Goal: Use online tool/utility: Use online tool/utility

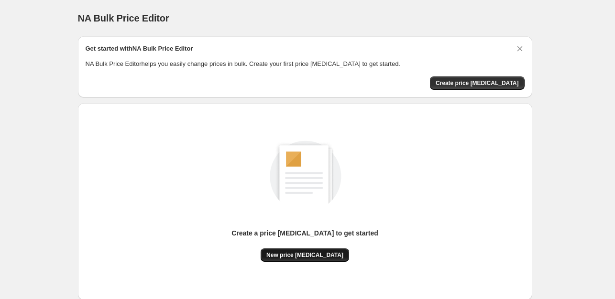
click at [294, 253] on span "New price [MEDICAL_DATA]" at bounding box center [304, 255] width 77 height 8
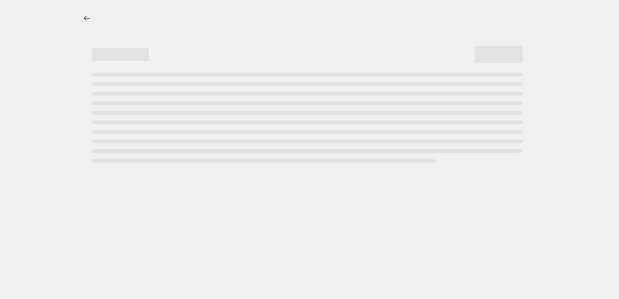
select select "percentage"
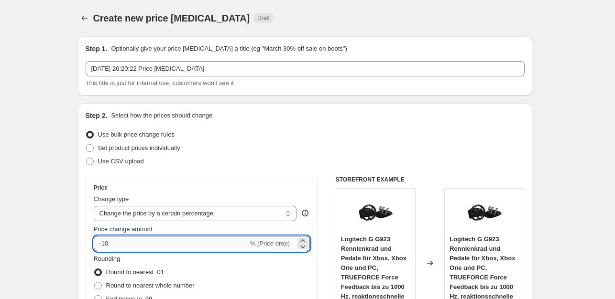
click at [126, 244] on input "-10" at bounding box center [171, 243] width 154 height 15
type input "-1"
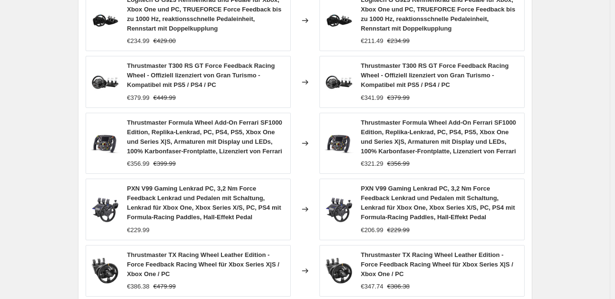
scroll to position [748, 0]
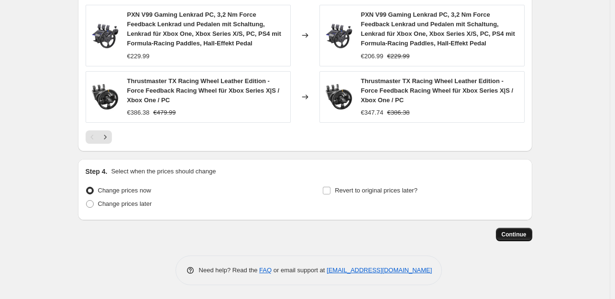
type input "-35"
click at [524, 237] on span "Continue" at bounding box center [513, 235] width 25 height 8
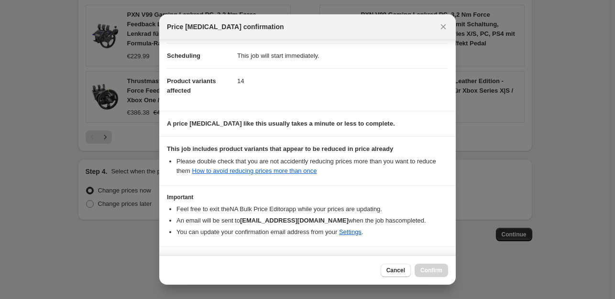
scroll to position [102, 0]
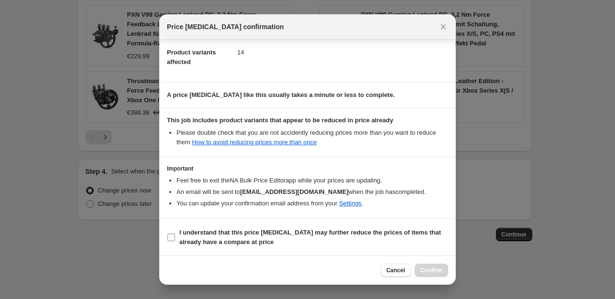
click at [170, 238] on input "I understand that this price [MEDICAL_DATA] may further reduce the prices of it…" at bounding box center [171, 238] width 8 height 8
checkbox input "true"
click at [433, 266] on button "Confirm" at bounding box center [430, 270] width 33 height 13
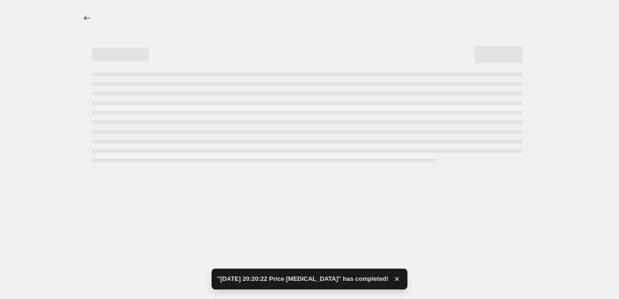
select select "percentage"
